Goal: Transaction & Acquisition: Purchase product/service

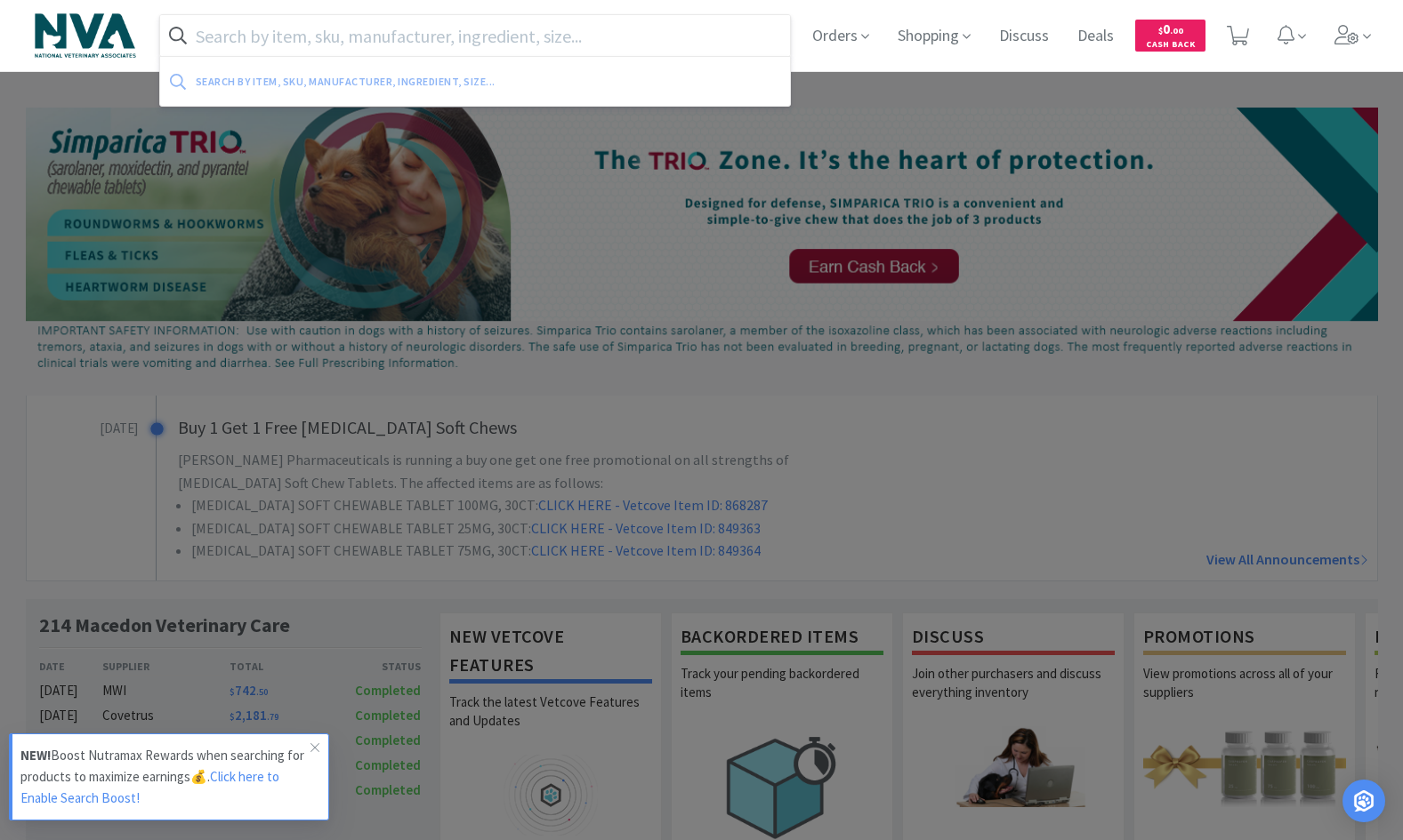
click at [598, 46] on input "text" at bounding box center [475, 36] width 631 height 41
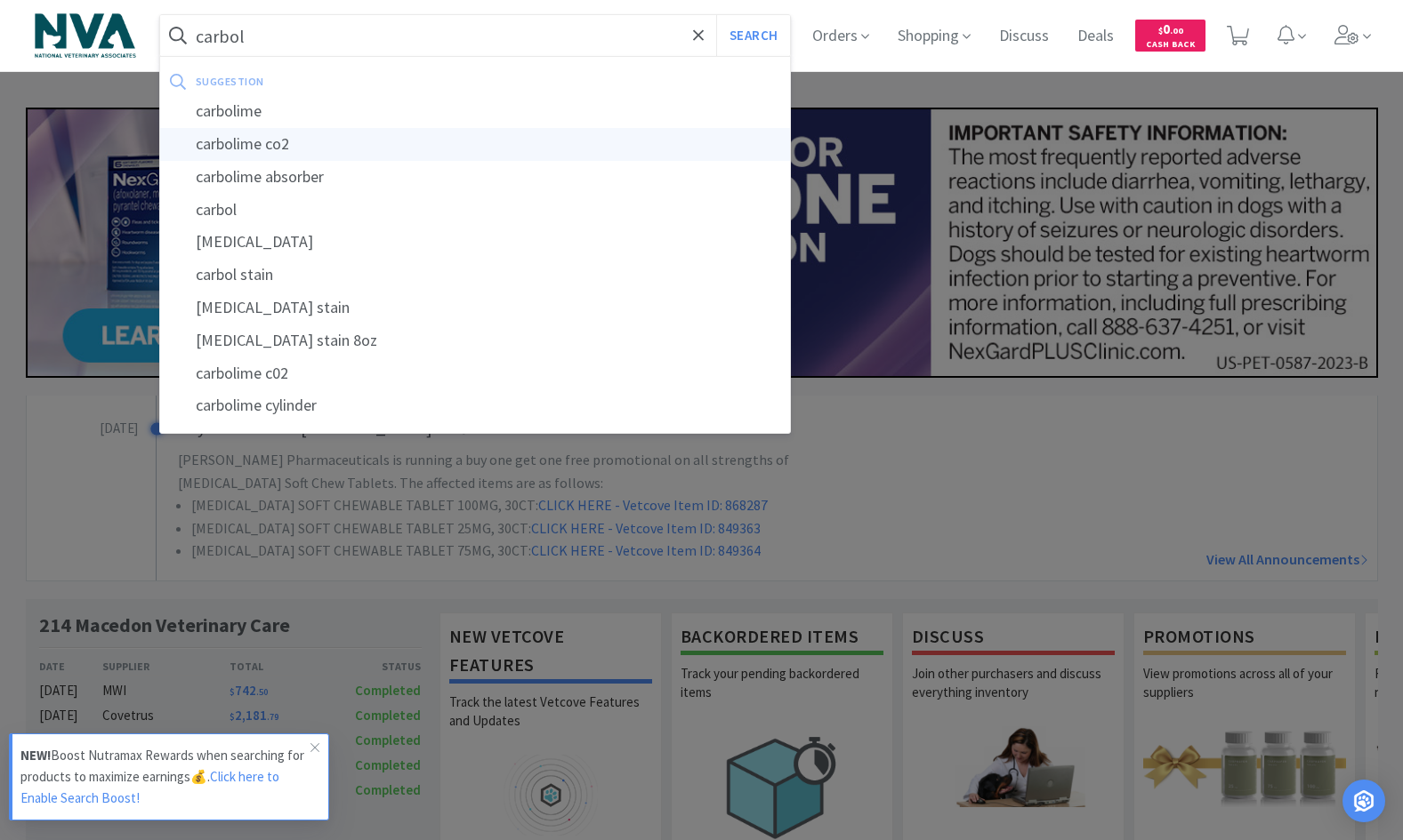
click at [290, 142] on div "carbolime co2" at bounding box center [475, 144] width 631 height 33
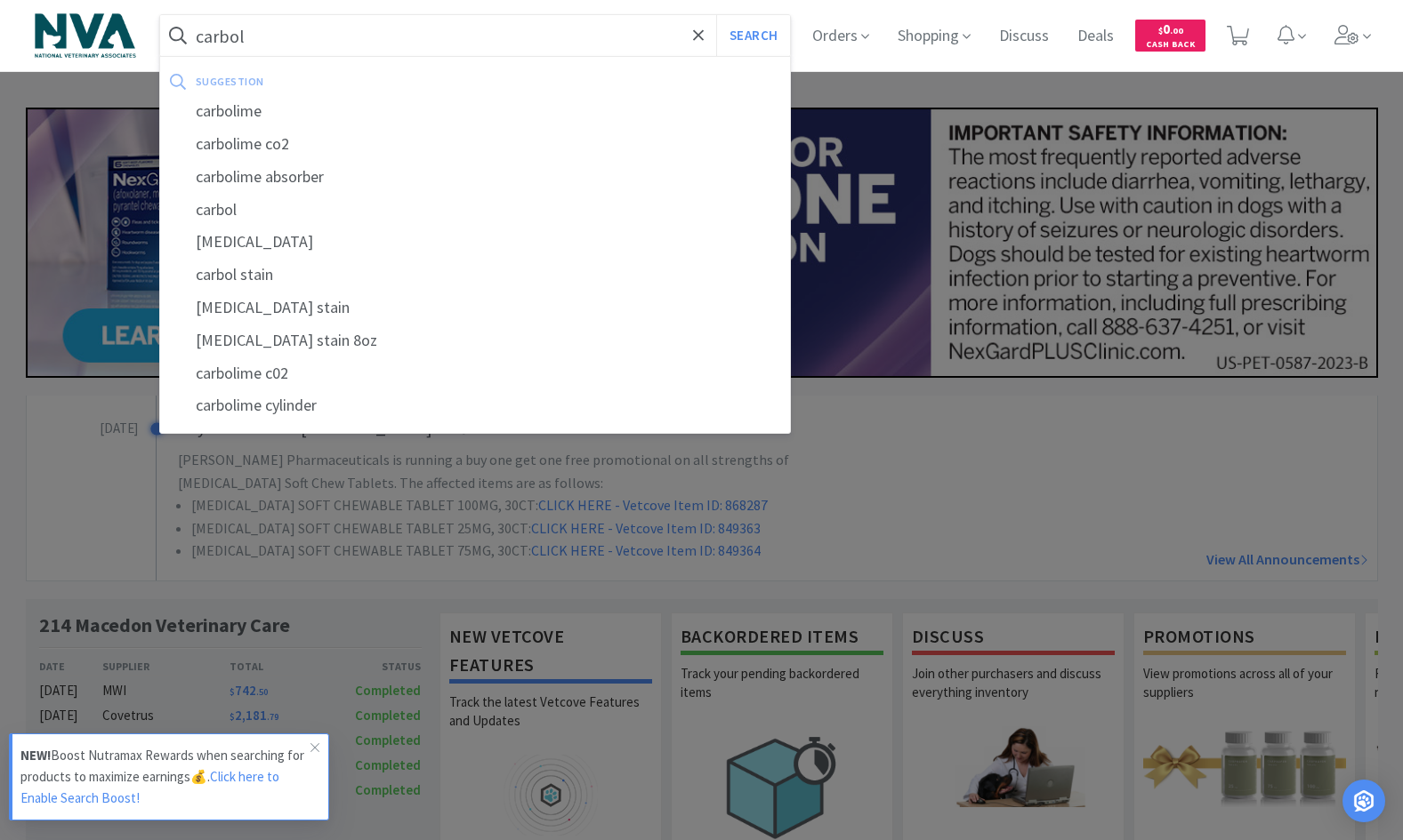
type input "carbolime co2"
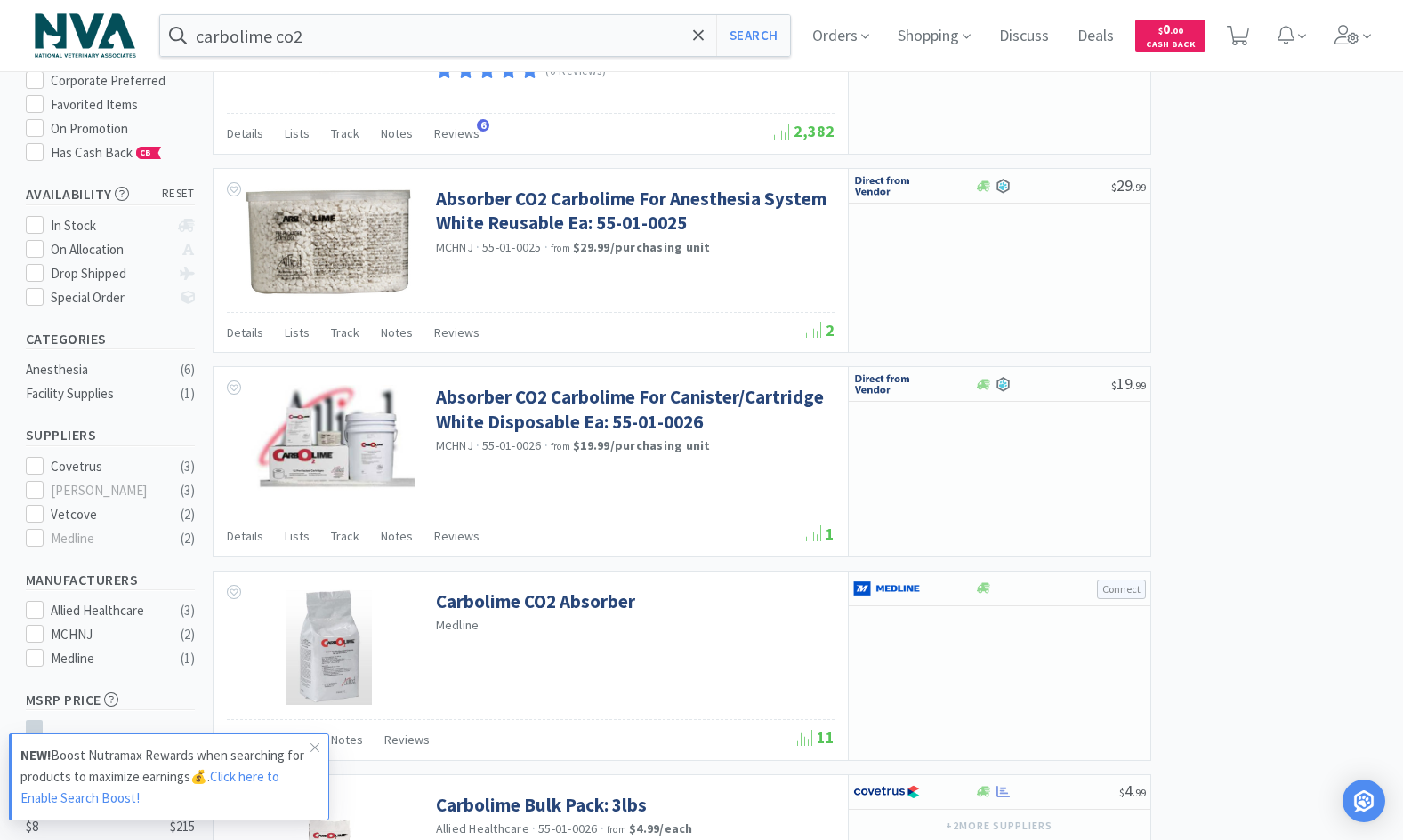
select select "1"
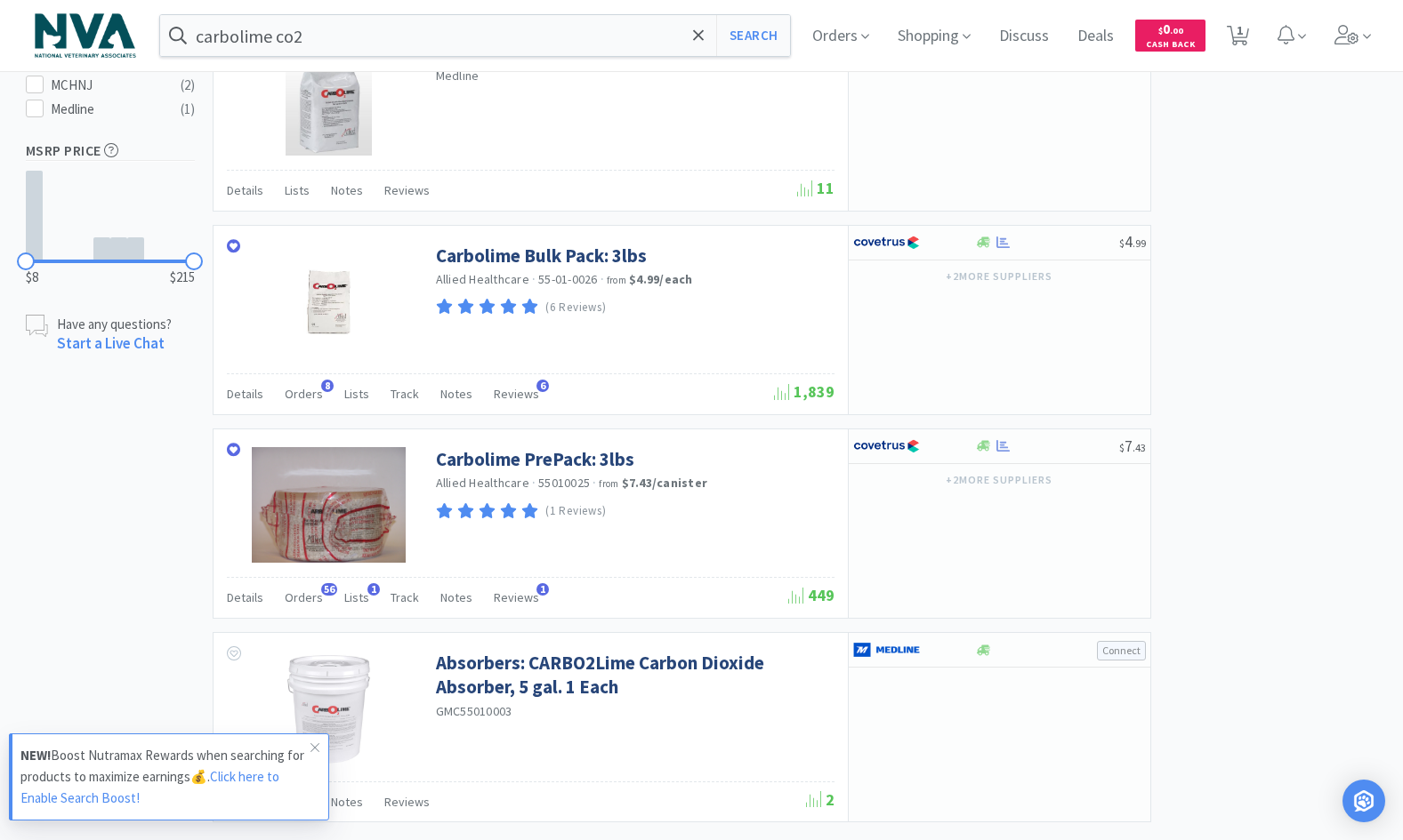
scroll to position [766, 0]
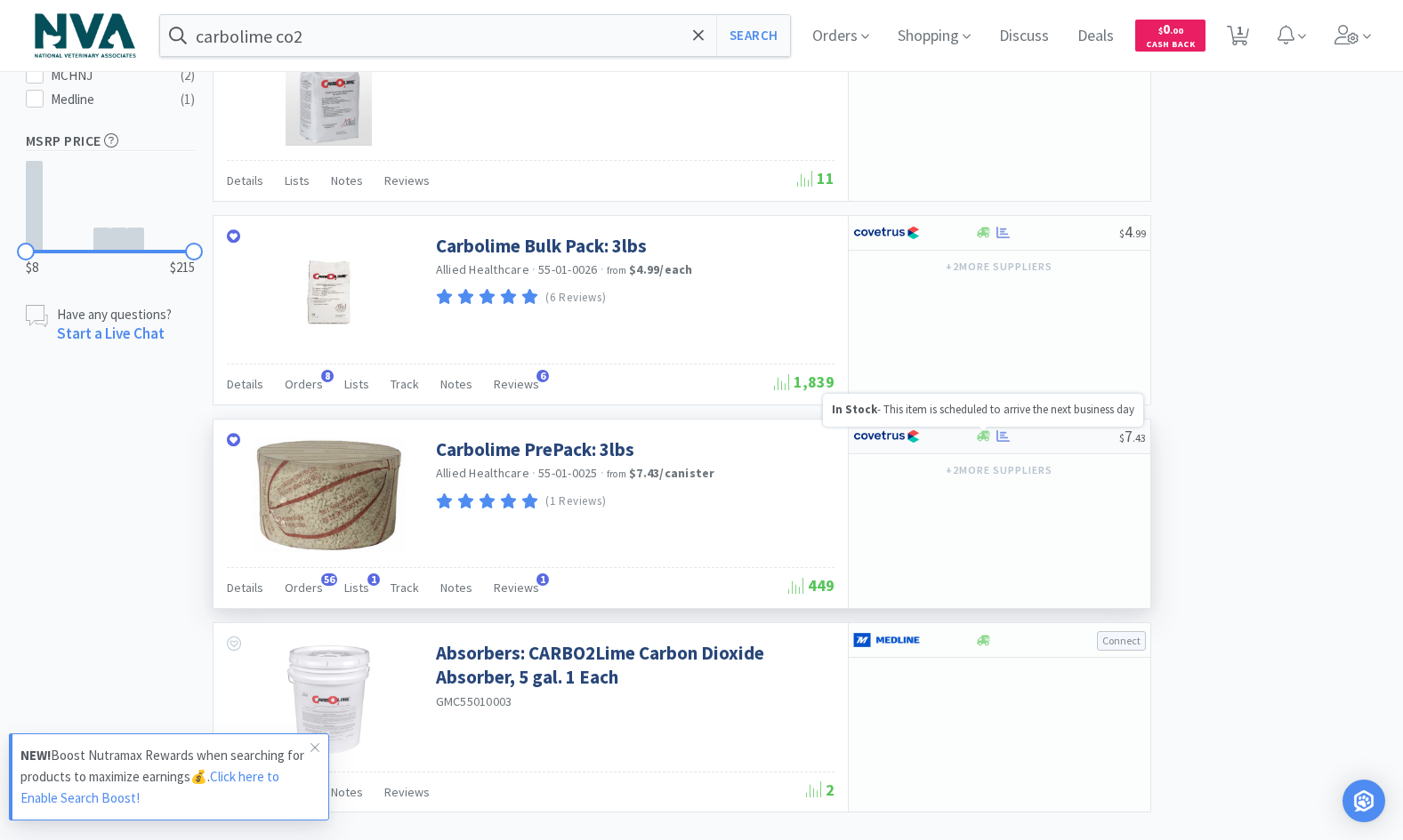
click at [979, 435] on icon at bounding box center [983, 435] width 13 height 10
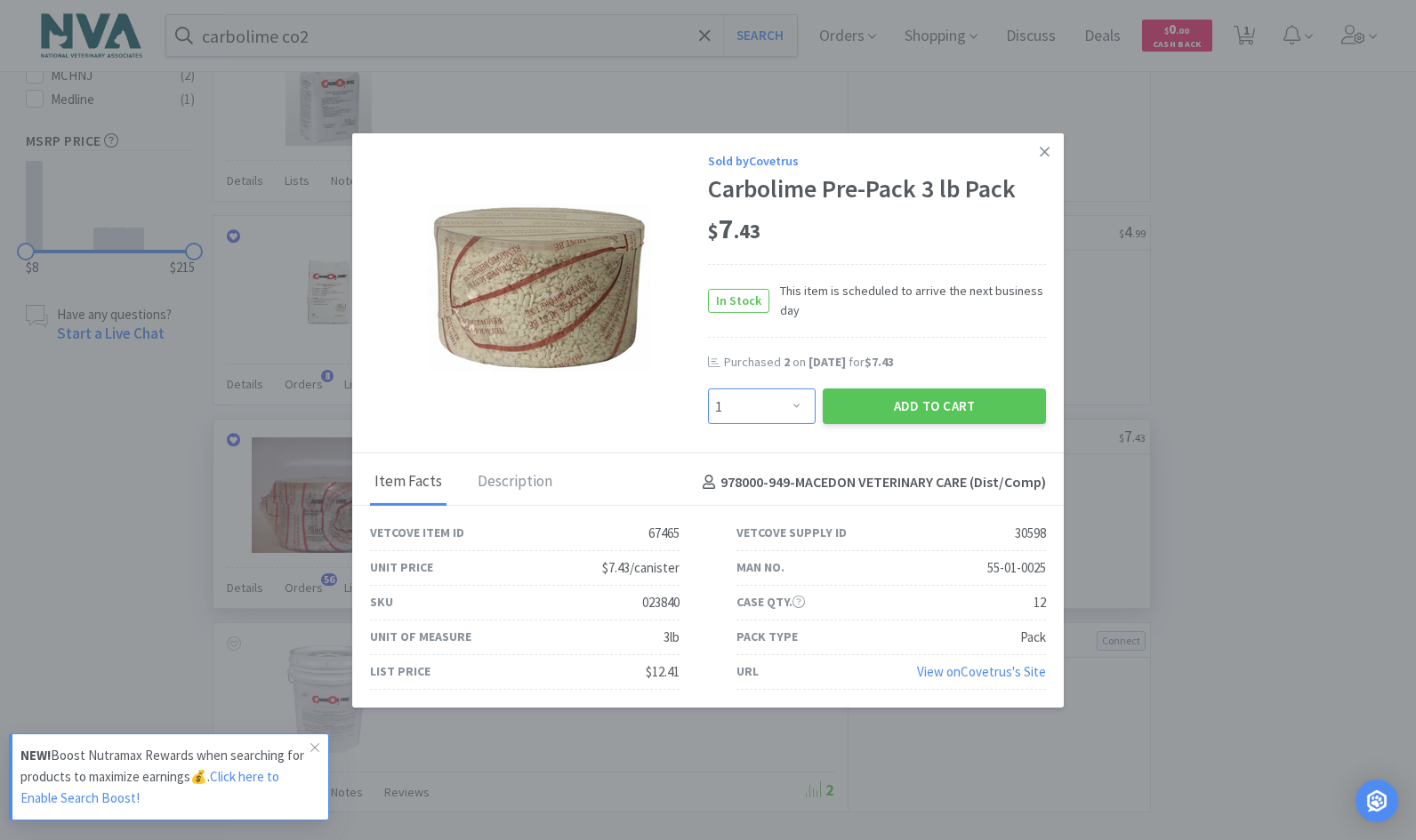
click at [796, 400] on select "Enter Quantity 1 2 3 4 5 6 7 8 9 10 11 12 13 14 15 16 17 18 19 20 Enter Quantity" at bounding box center [762, 406] width 108 height 36
select select "2"
click at [708, 389] on select "Enter Quantity 1 2 3 4 5 6 7 8 9 10 11 12 13 14 15 16 17 18 19 20 Enter Quantity" at bounding box center [762, 406] width 108 height 36
click at [944, 405] on button "Add to Cart" at bounding box center [934, 406] width 223 height 36
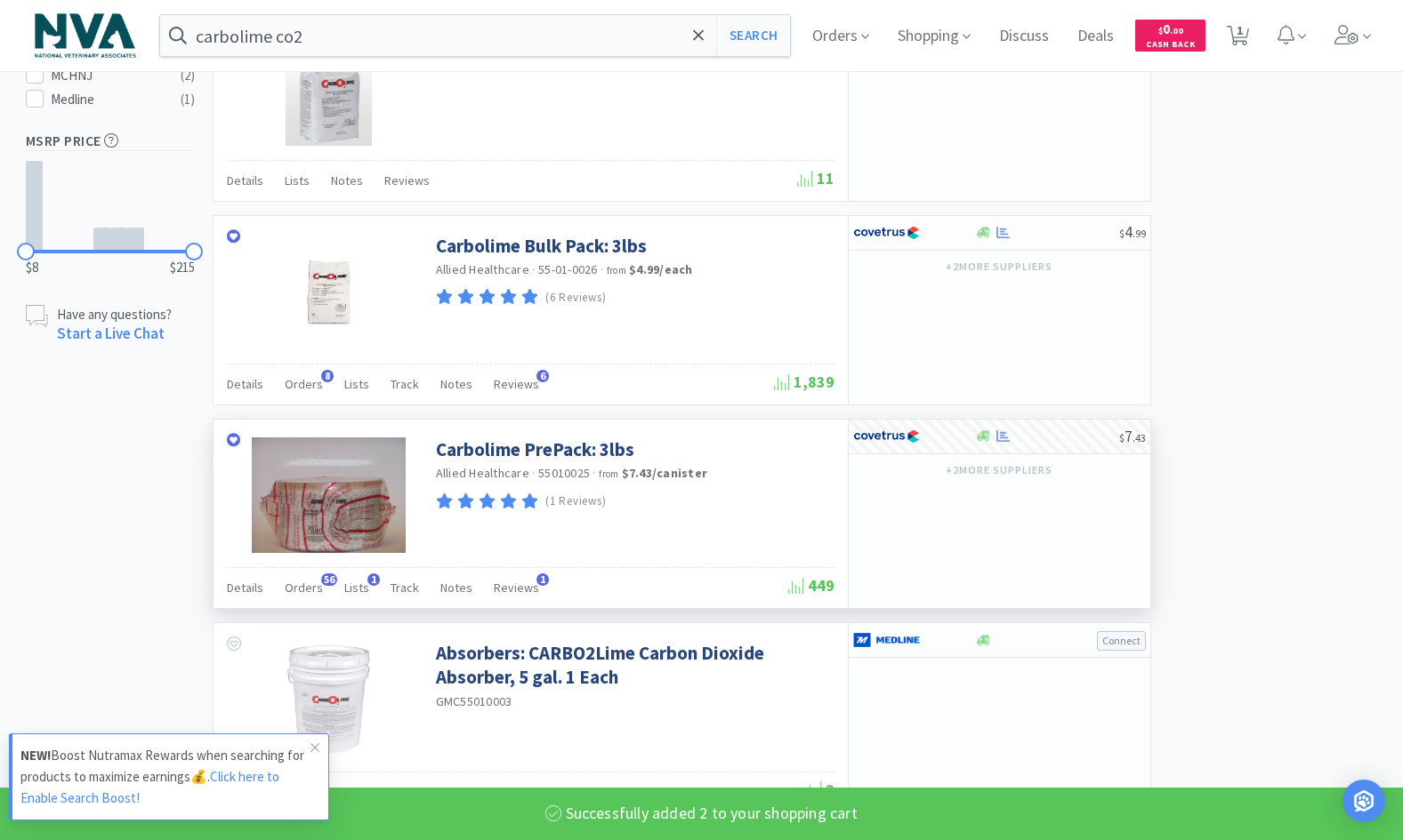
select select "2"
select select "1"
